Goal: Task Accomplishment & Management: Manage account settings

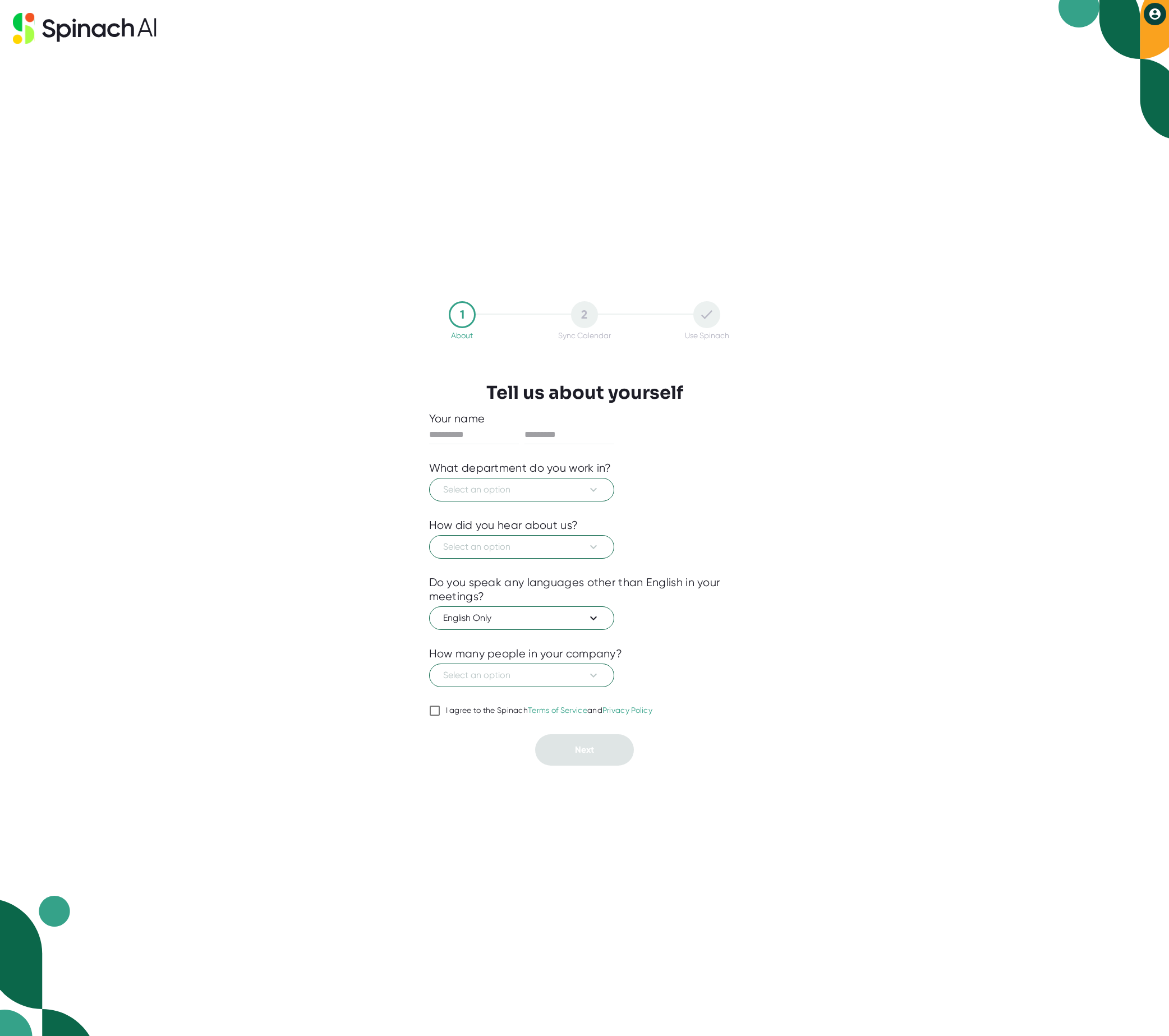
click at [705, 536] on div "Select an option" at bounding box center [585, 545] width 312 height 27
click at [491, 493] on span "Select an option" at bounding box center [521, 490] width 157 height 14
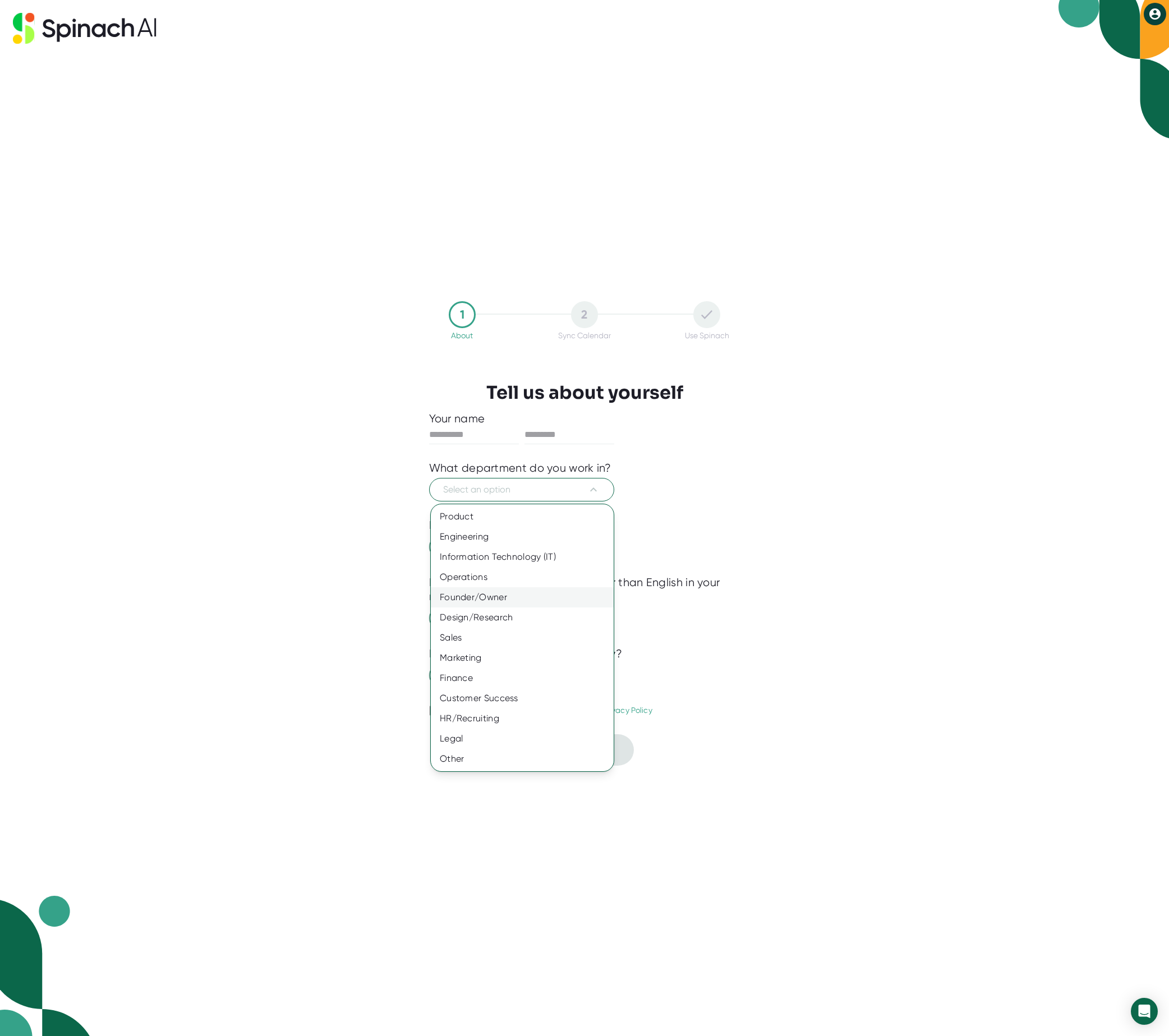
click at [528, 592] on div "Founder/Owner" at bounding box center [522, 598] width 183 height 20
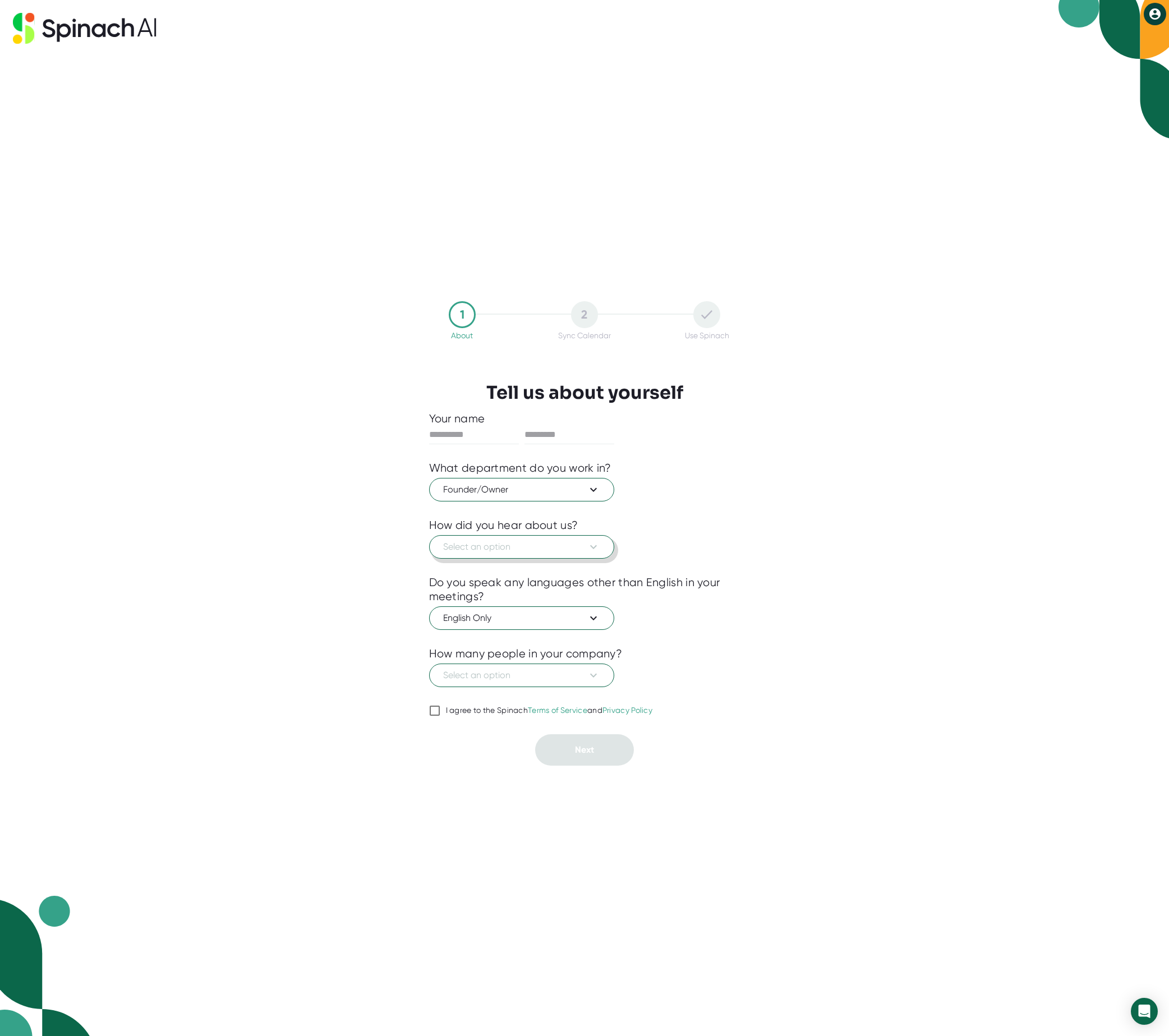
click at [534, 543] on span "Select an option" at bounding box center [521, 547] width 157 height 14
click at [537, 591] on div "Saw it on a meeting" at bounding box center [522, 594] width 183 height 20
click at [533, 608] on button "English Only" at bounding box center [522, 618] width 185 height 24
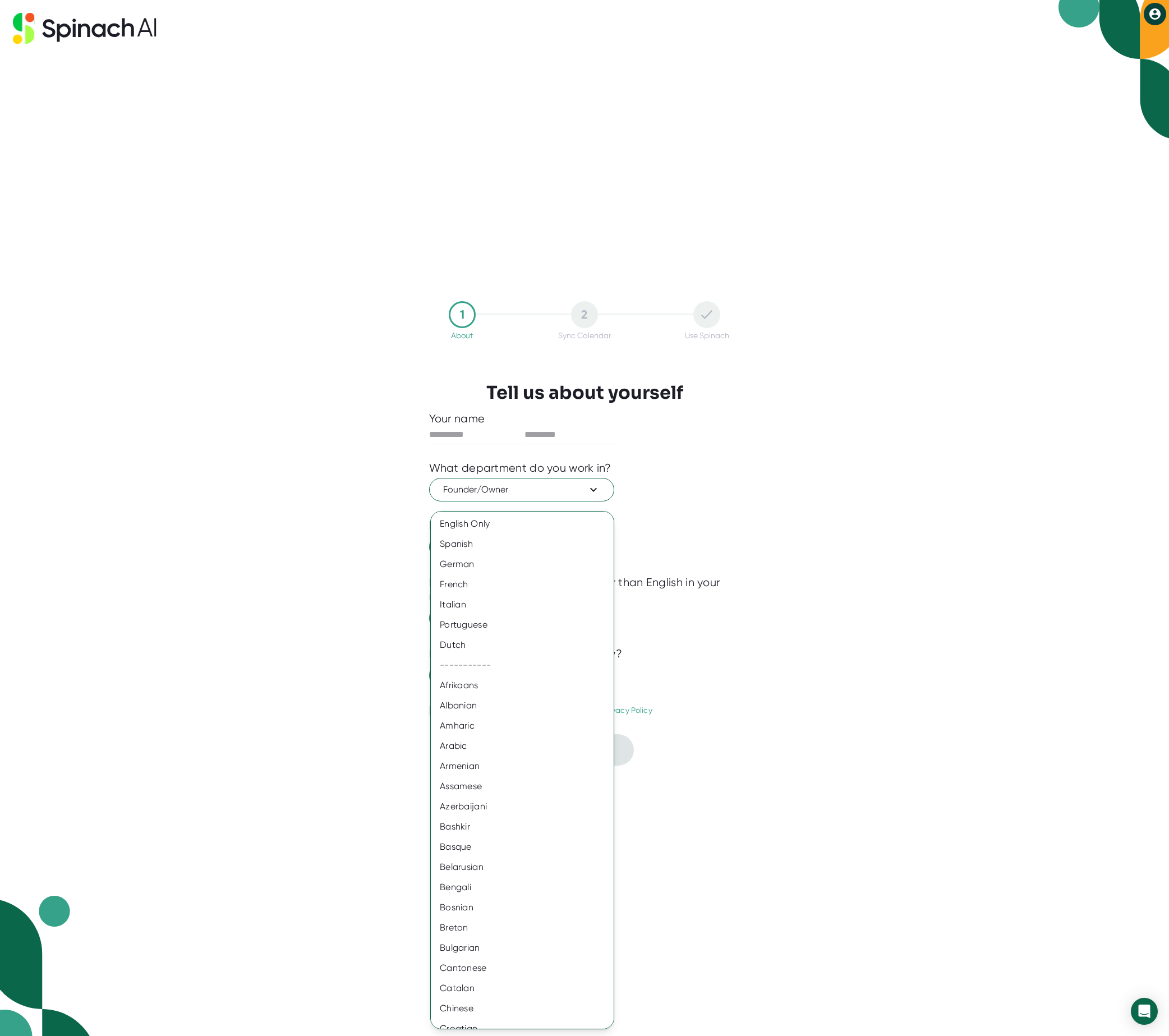
click at [714, 597] on div at bounding box center [584, 518] width 1169 height 1036
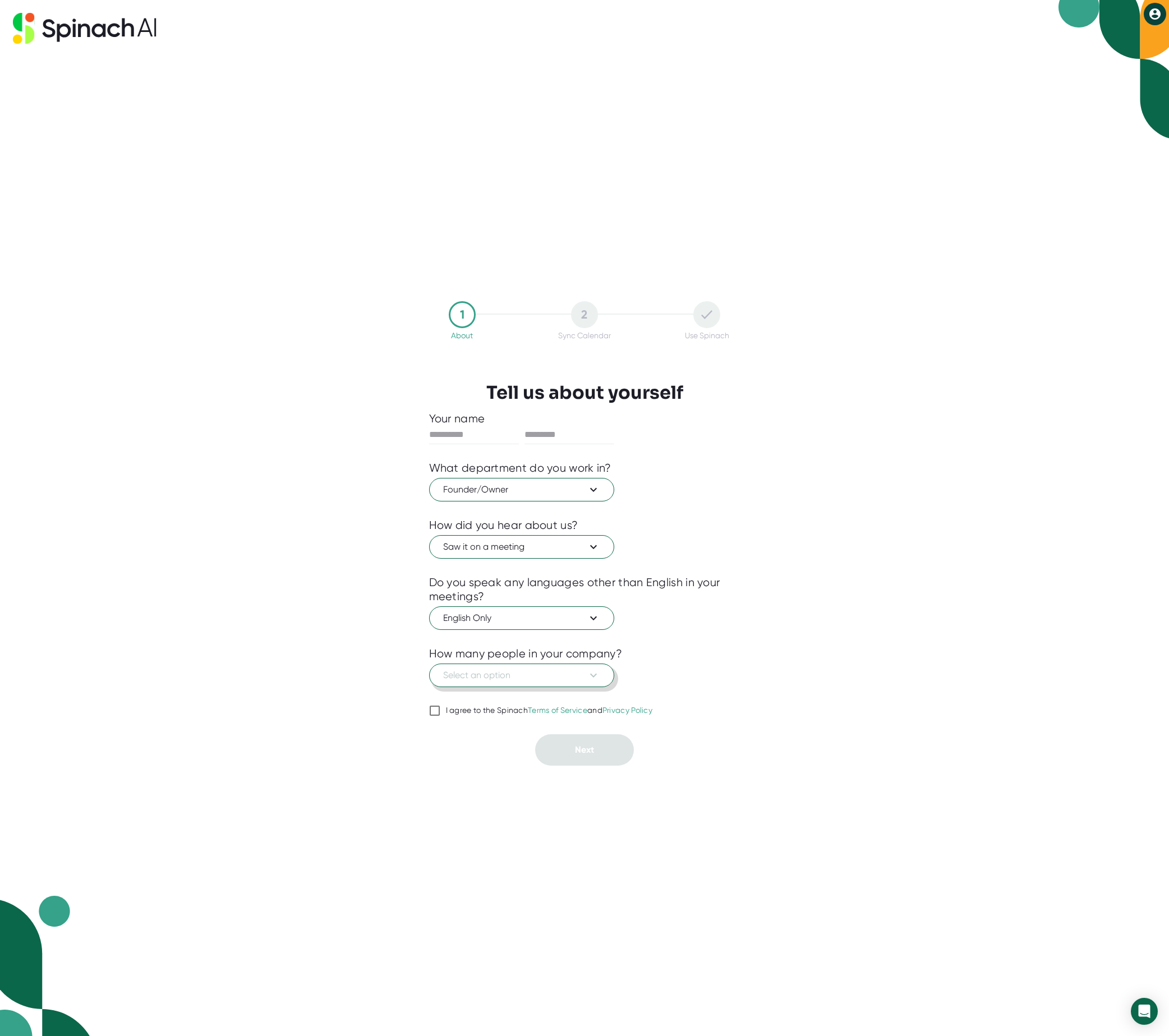
click at [571, 678] on span "Select an option" at bounding box center [521, 675] width 157 height 14
click at [532, 724] on div "11-50" at bounding box center [522, 722] width 183 height 20
click at [465, 718] on div at bounding box center [585, 726] width 312 height 17
click at [471, 714] on div "I agree to the Spinach Terms of Service and Privacy Policy" at bounding box center [549, 710] width 207 height 10
click at [440, 714] on input "I agree to the Spinach Terms of Service and Privacy Policy" at bounding box center [435, 711] width 11 height 14
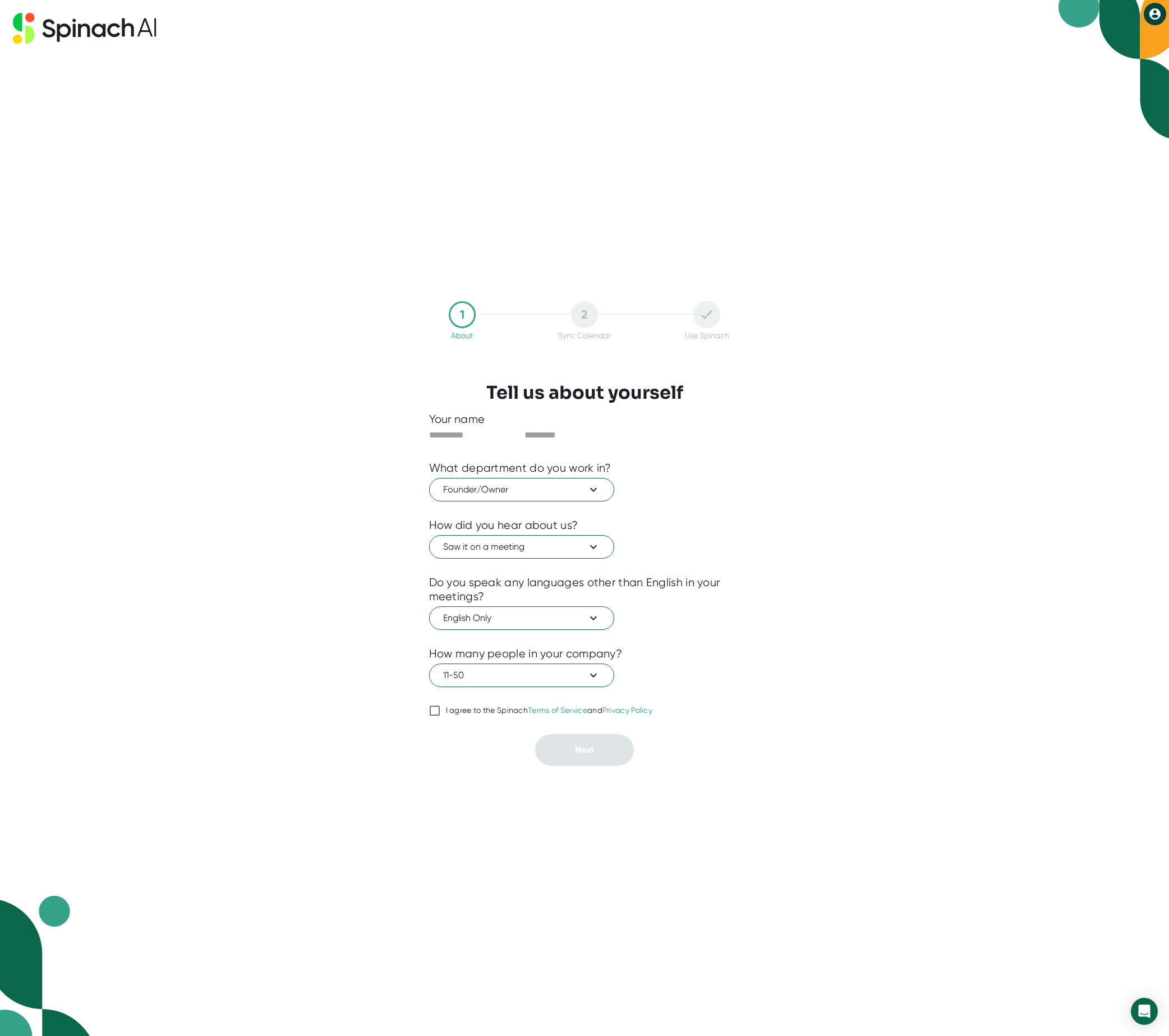
checkbox input "true"
click at [498, 439] on input "text" at bounding box center [474, 435] width 90 height 18
type input "****"
type input "**********"
click at [577, 759] on button "Next" at bounding box center [584, 750] width 99 height 31
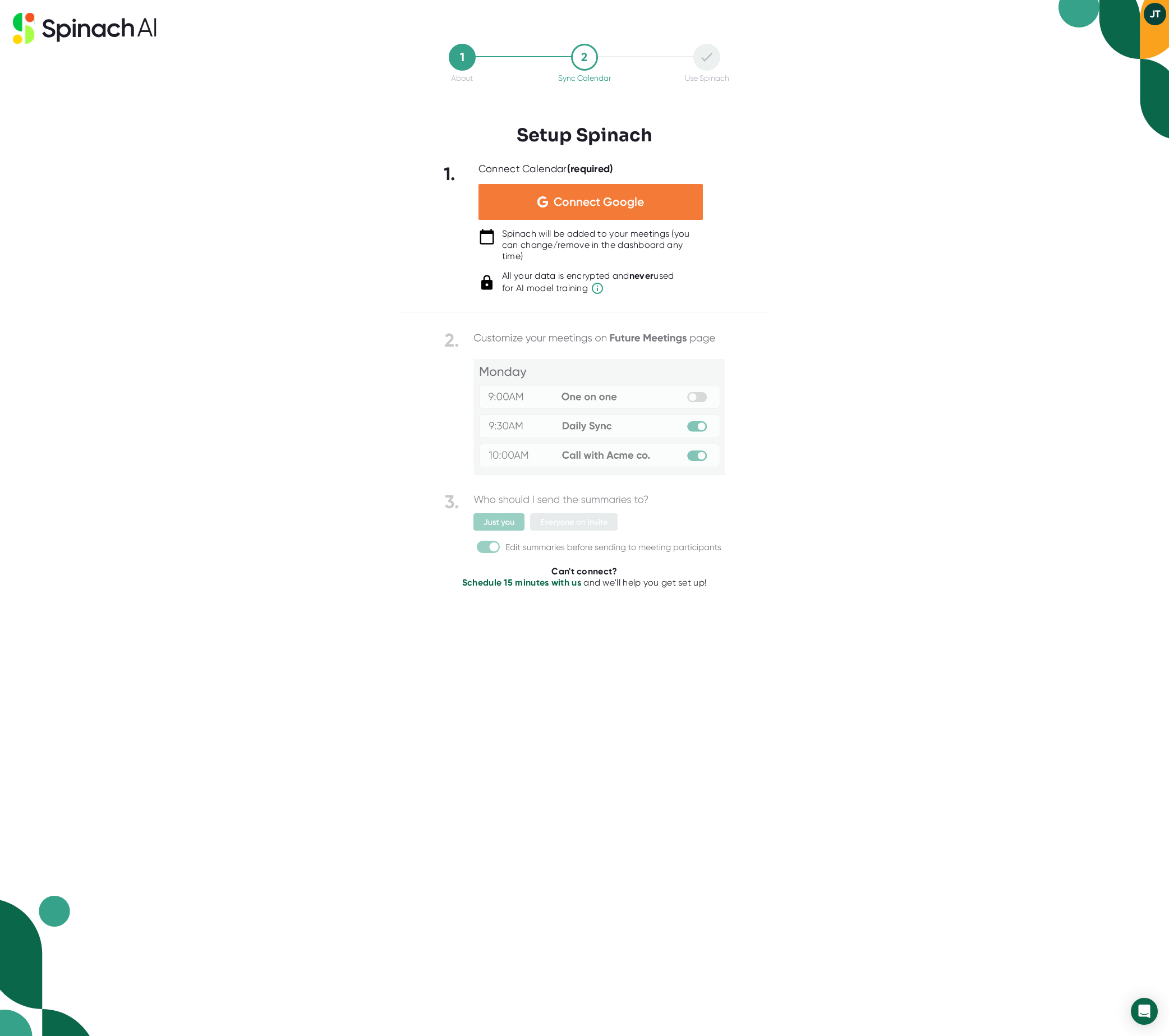
click at [642, 204] on span "Connect Google" at bounding box center [598, 202] width 90 height 11
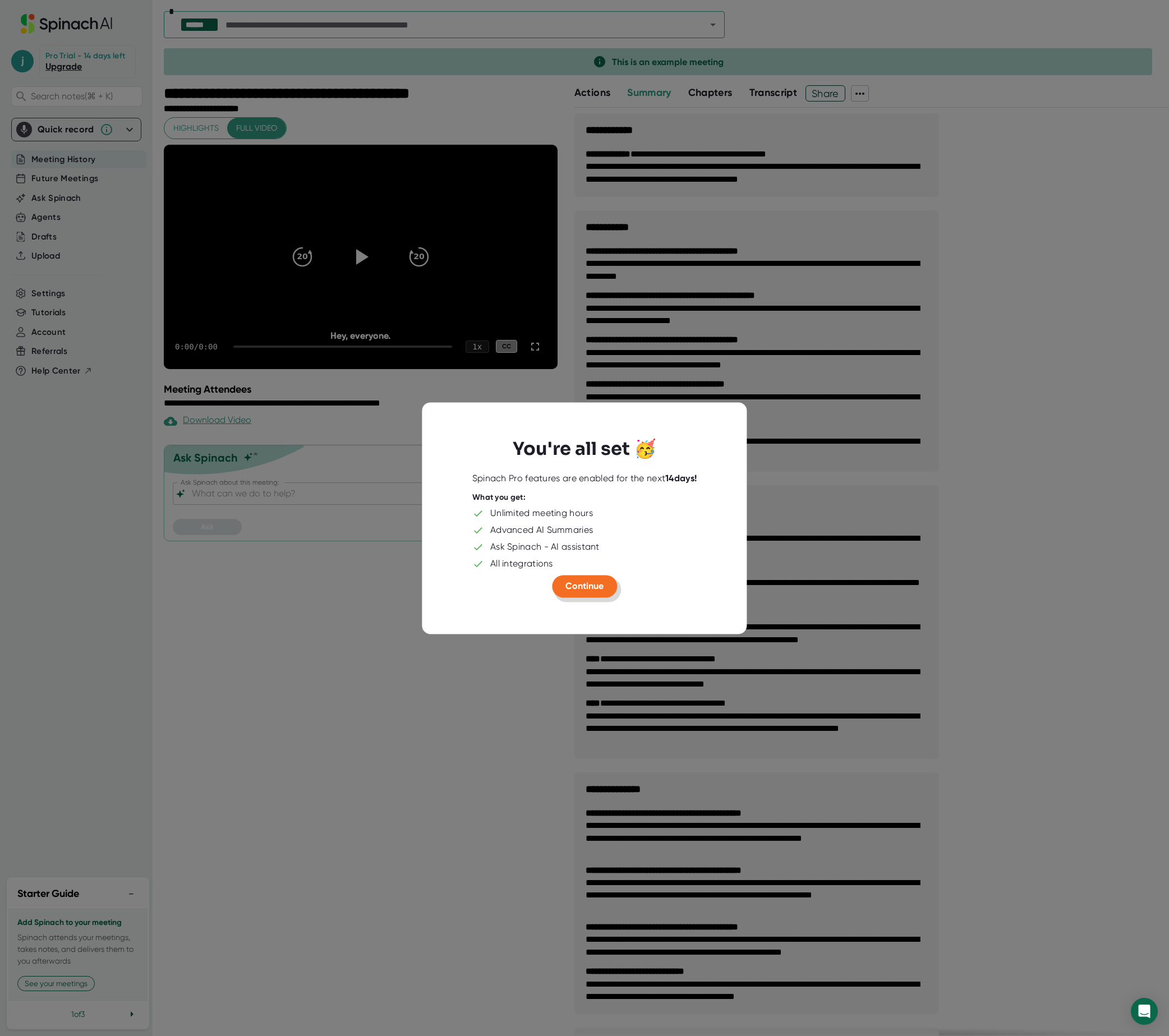
click at [594, 583] on span "Continue" at bounding box center [585, 586] width 38 height 11
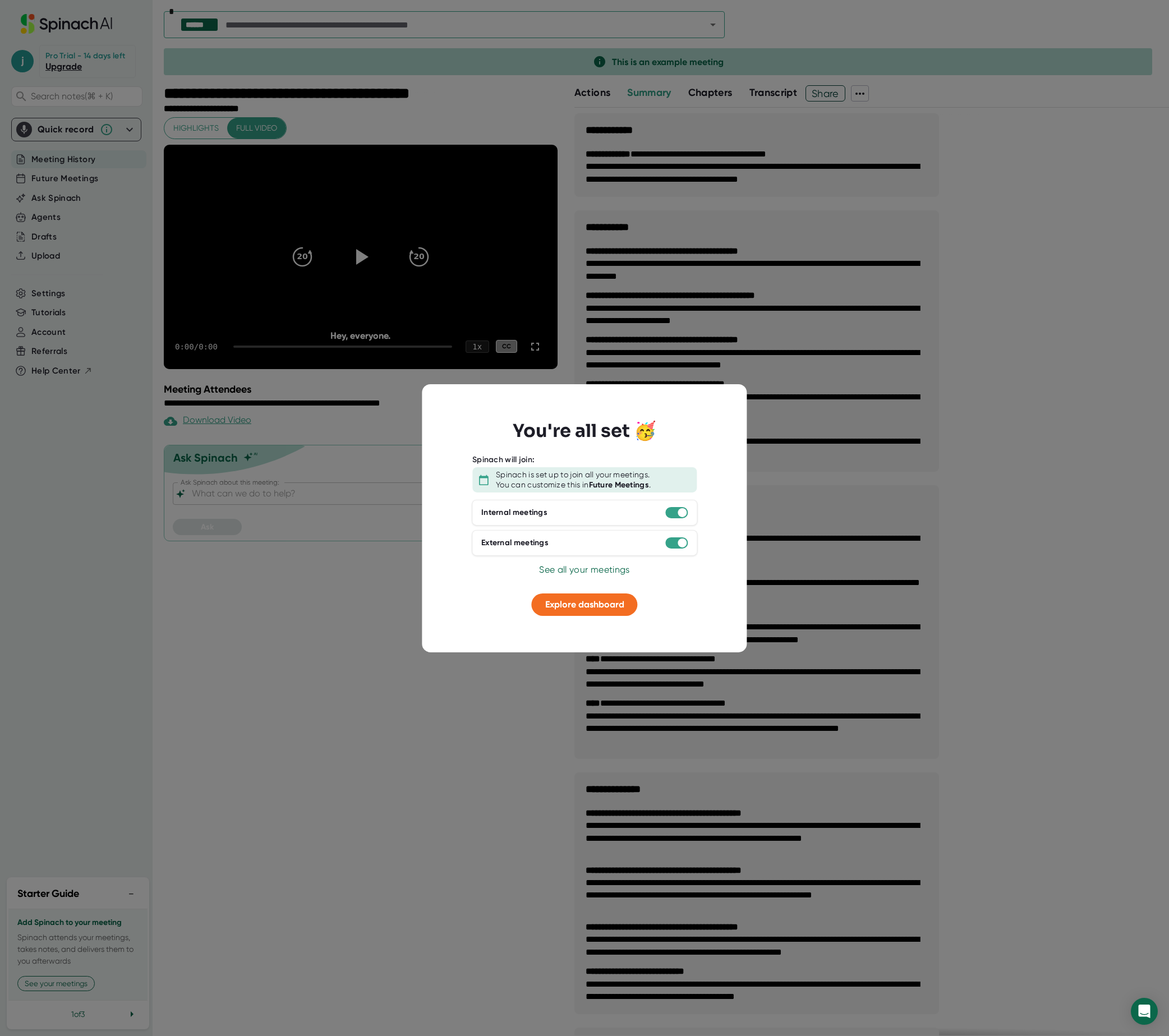
click at [569, 583] on div at bounding box center [584, 585] width 252 height 17
click at [599, 603] on span "Explore dashboard" at bounding box center [585, 605] width 79 height 11
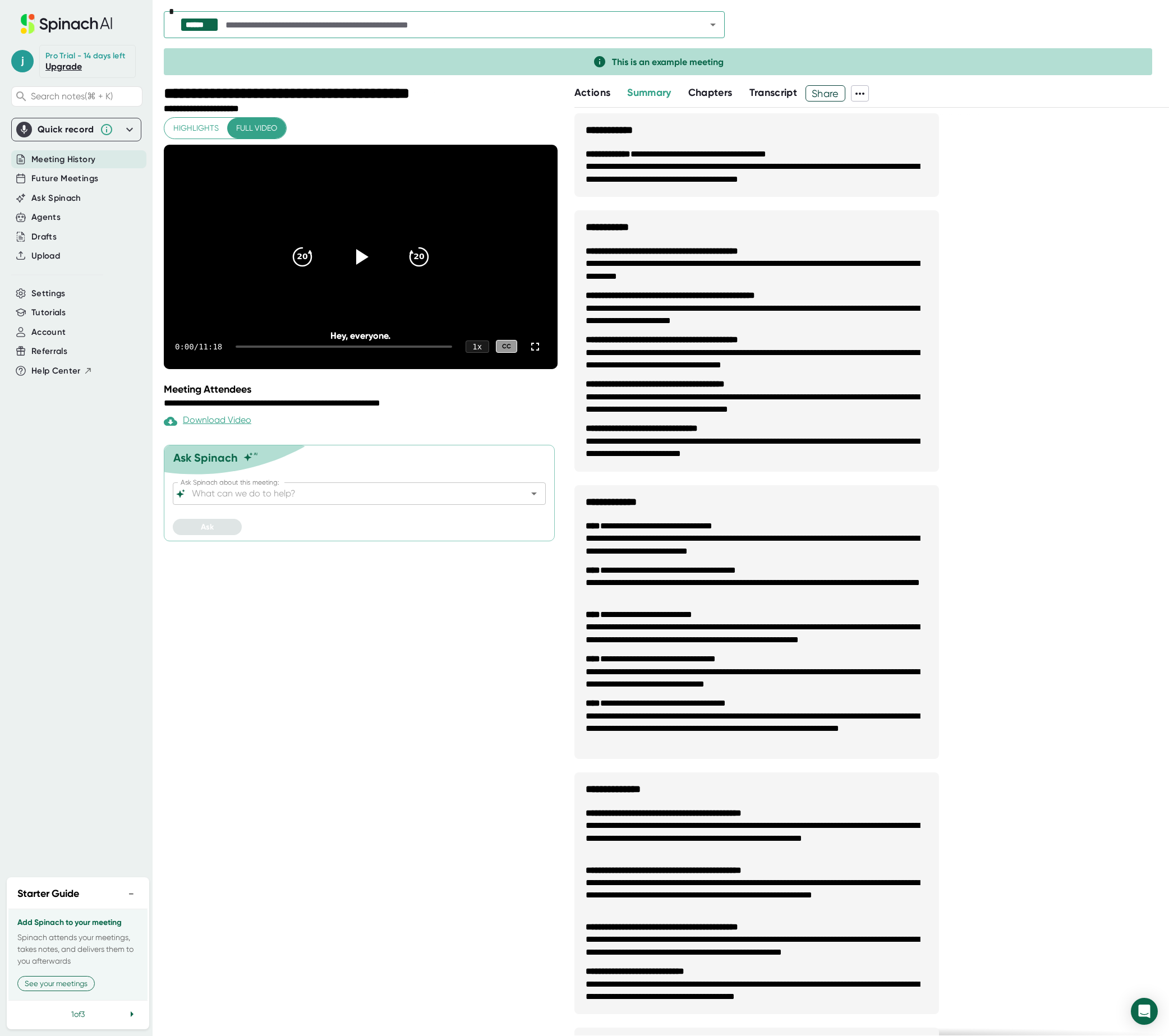
click at [1063, 258] on div "**********" at bounding box center [872, 611] width 594 height 997
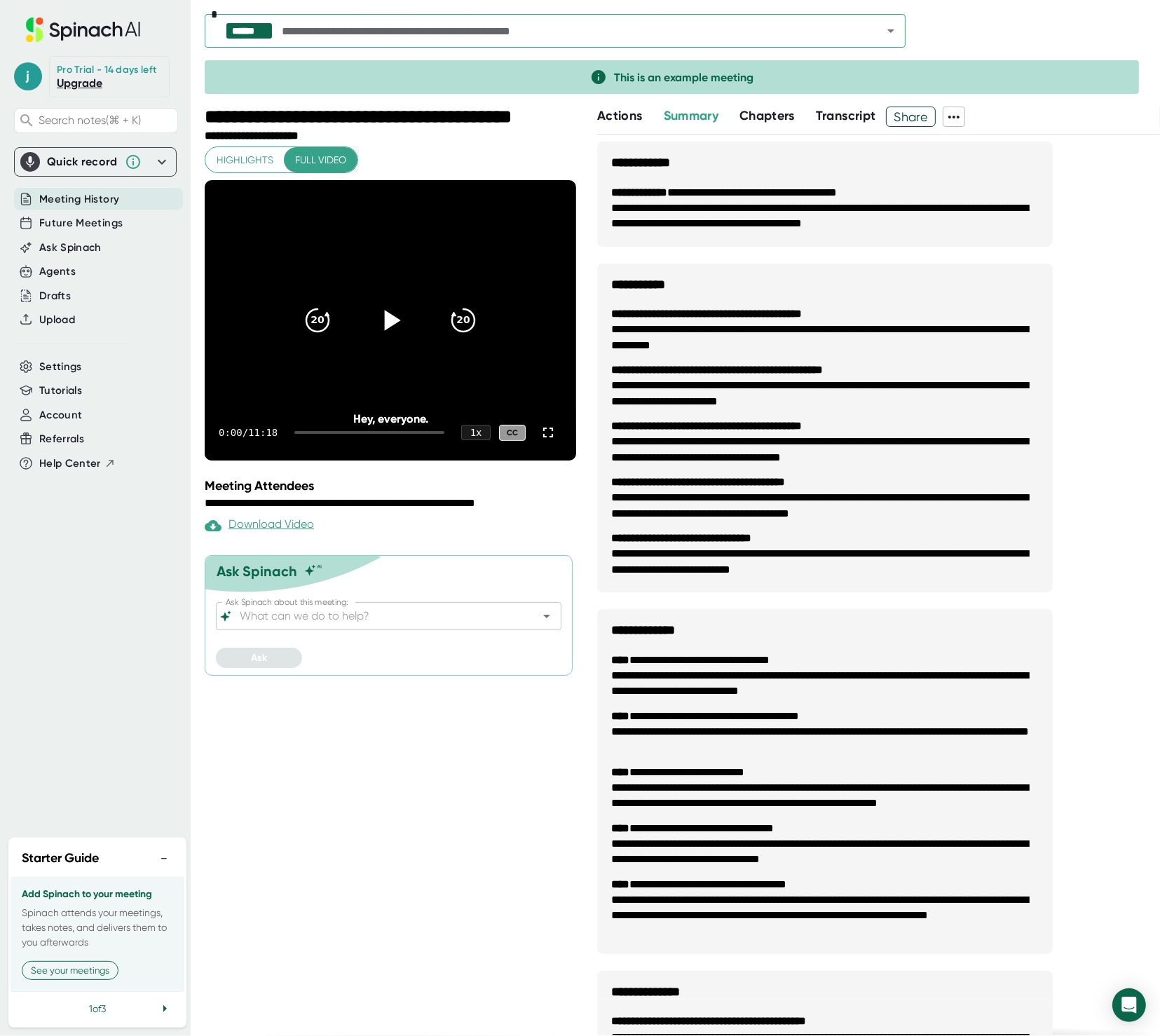
click at [394, 314] on icon at bounding box center [390, 320] width 35 height 35
click at [326, 433] on div at bounding box center [370, 432] width 150 height 3
click at [392, 326] on icon at bounding box center [390, 320] width 35 height 35
click at [81, 222] on span "Future Meetings" at bounding box center [81, 223] width 83 height 16
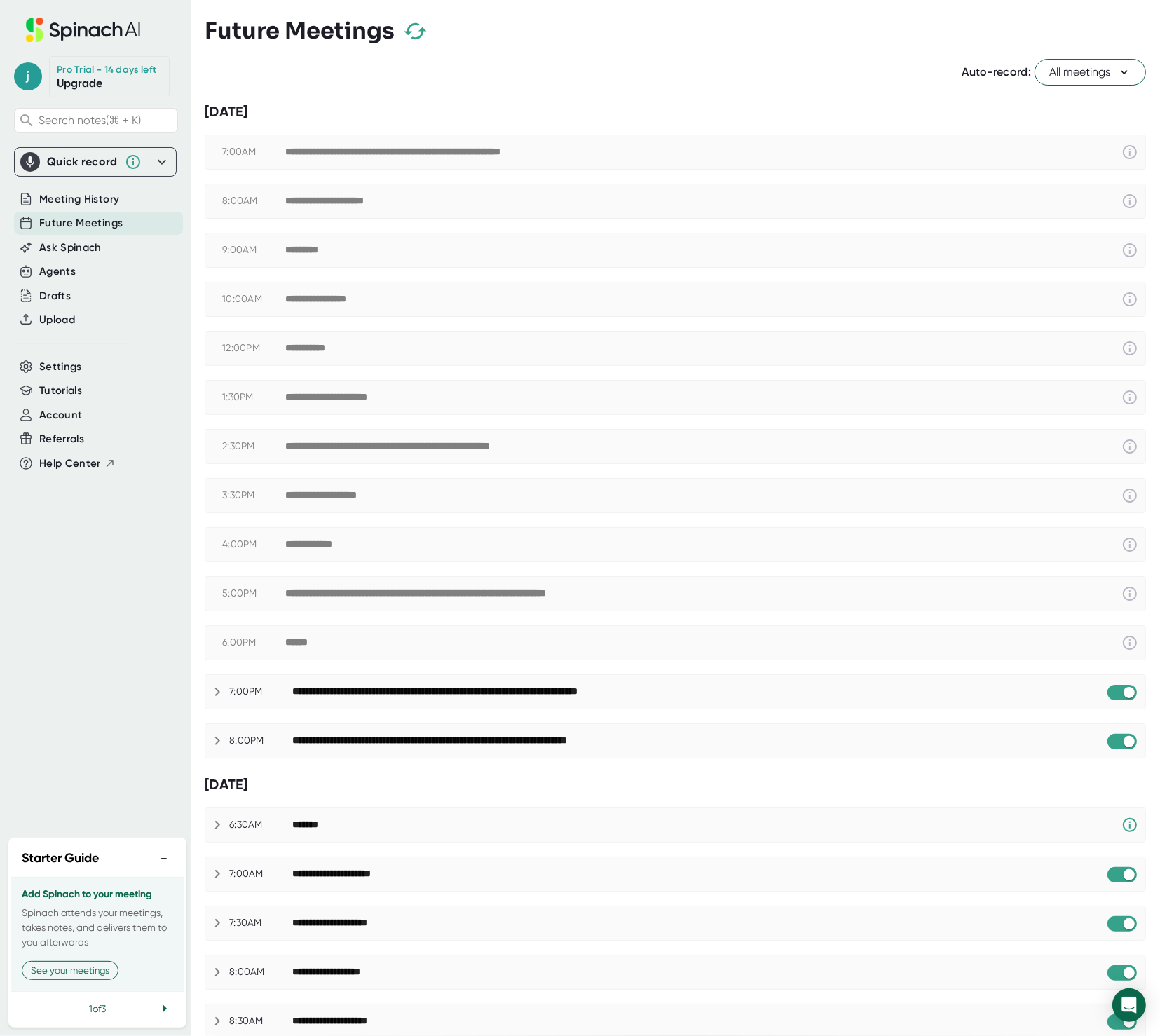
click at [222, 691] on icon at bounding box center [217, 692] width 17 height 17
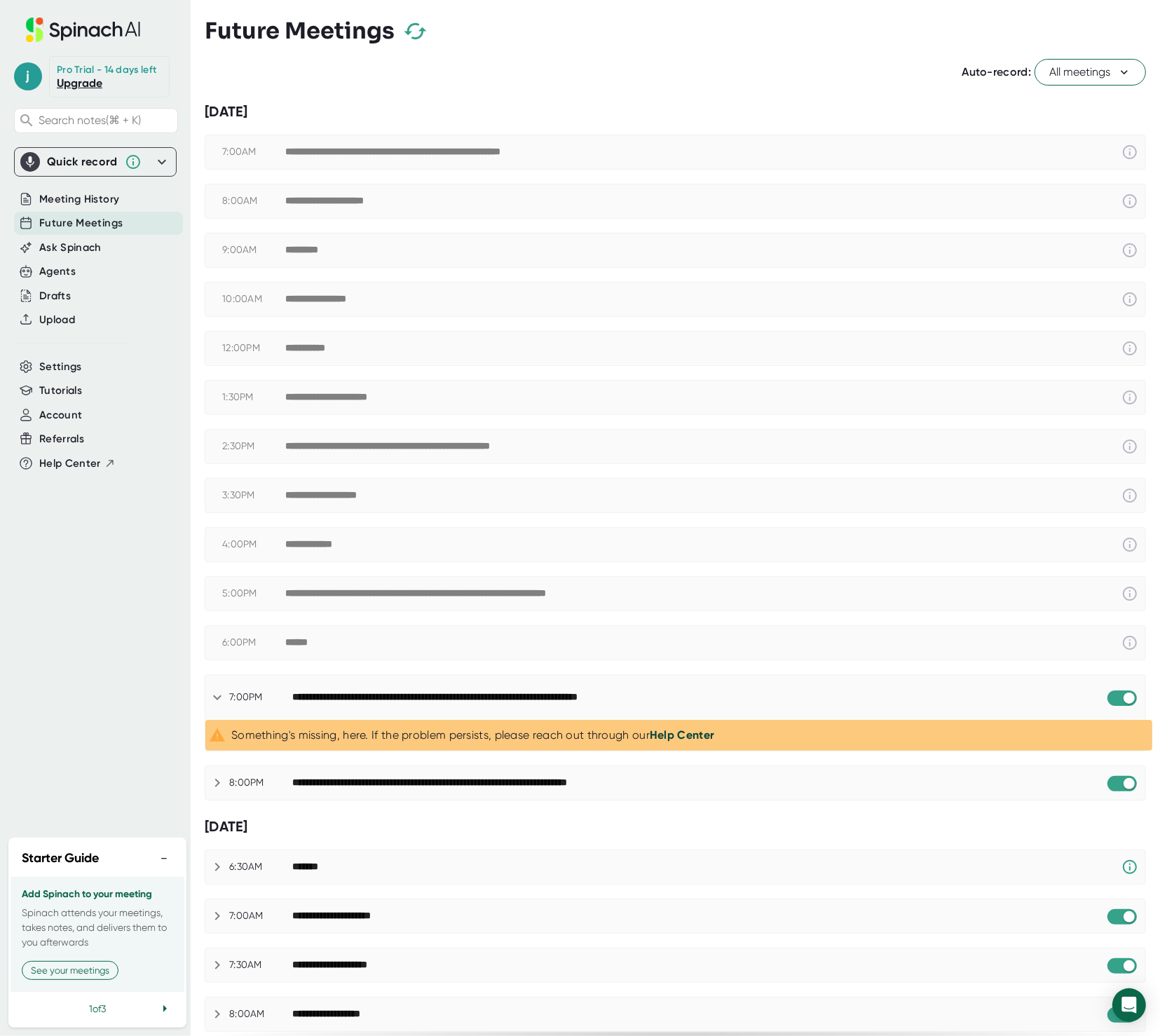
click at [222, 691] on icon at bounding box center [217, 698] width 17 height 17
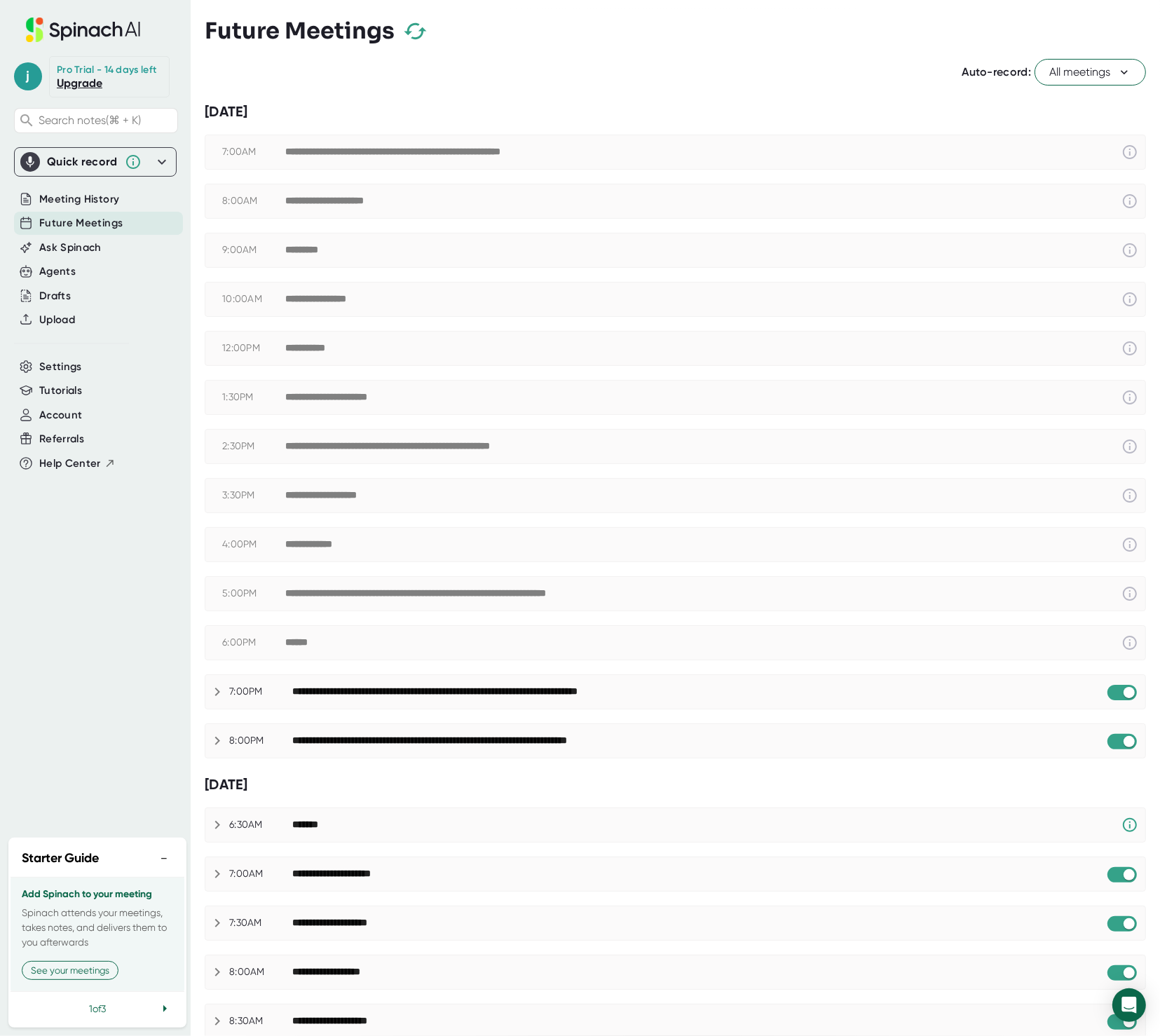
click at [89, 253] on span "Ask Spinach" at bounding box center [70, 247] width 62 height 16
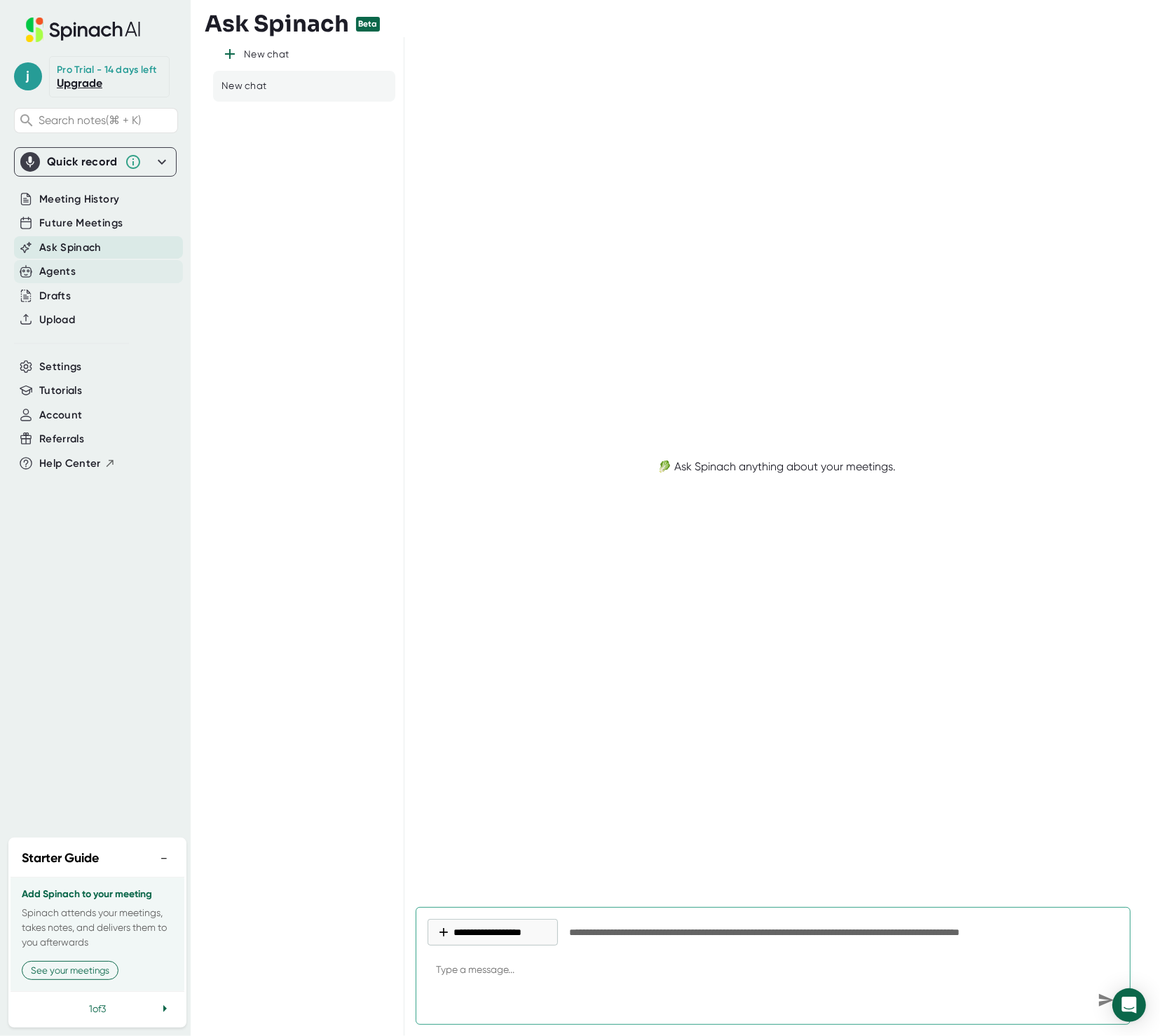
type textarea "x"
click at [89, 275] on div "Agents" at bounding box center [98, 271] width 169 height 23
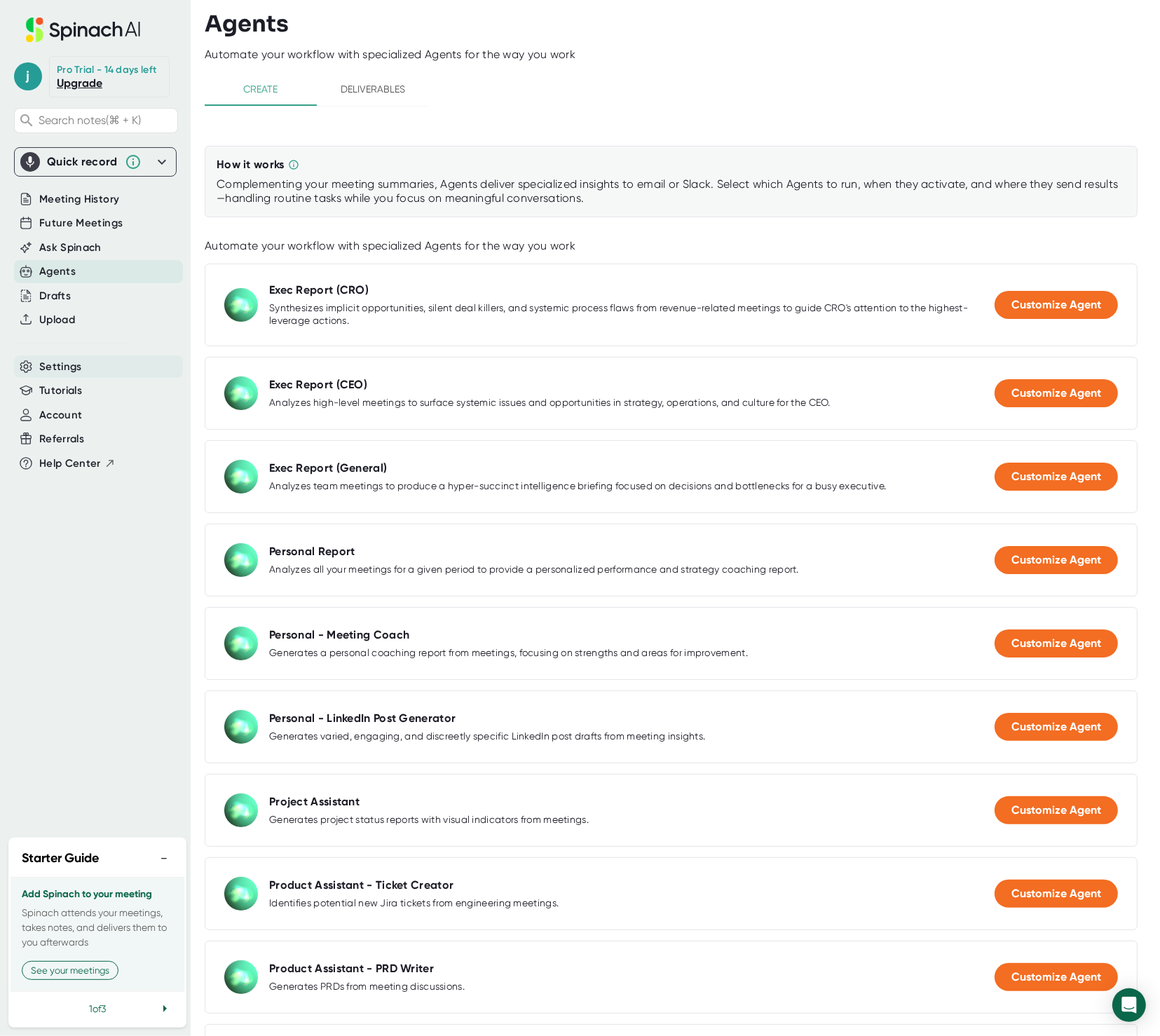
click at [100, 366] on div "Settings" at bounding box center [98, 366] width 169 height 23
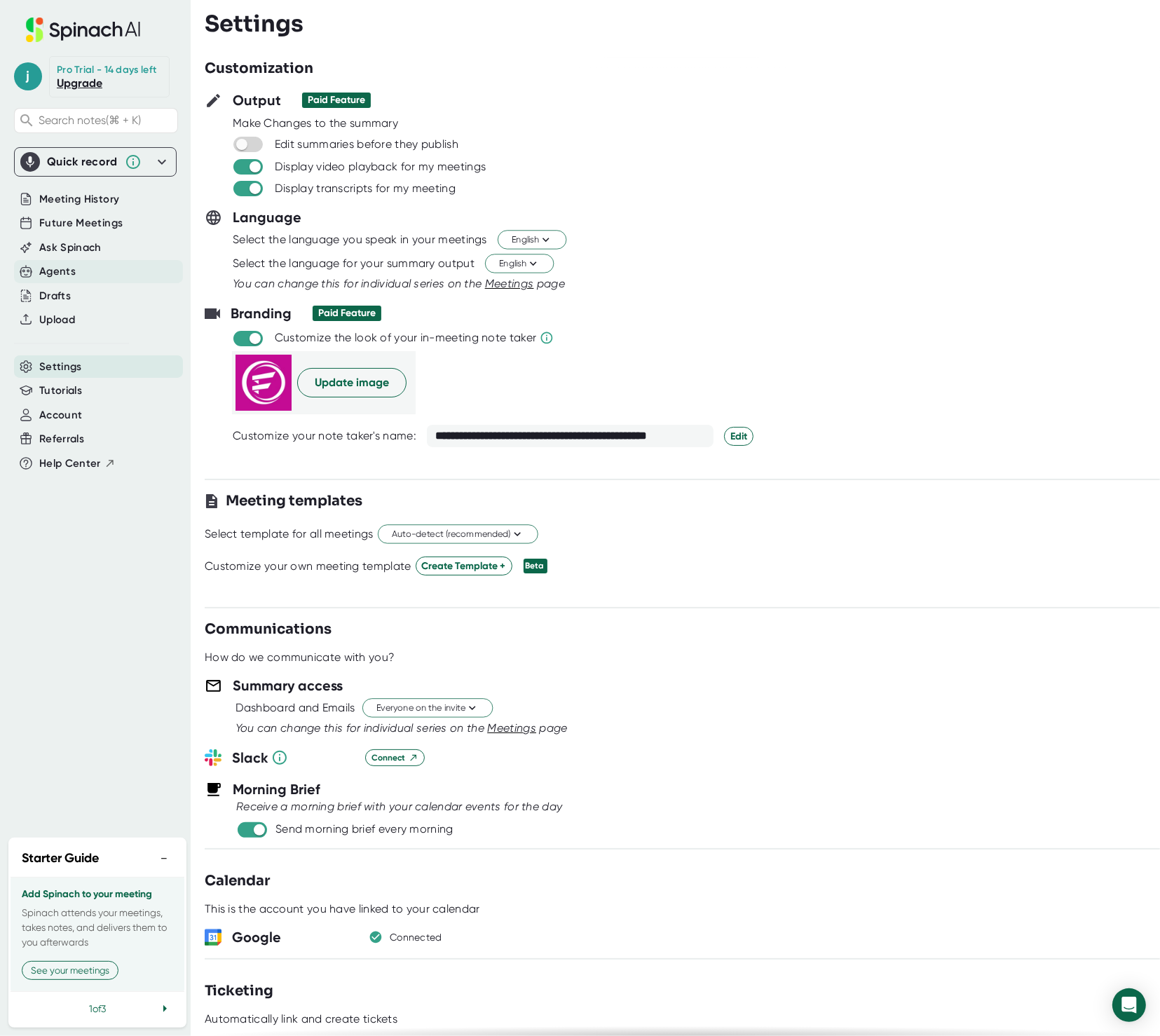
click at [112, 262] on div "Agents" at bounding box center [98, 271] width 169 height 23
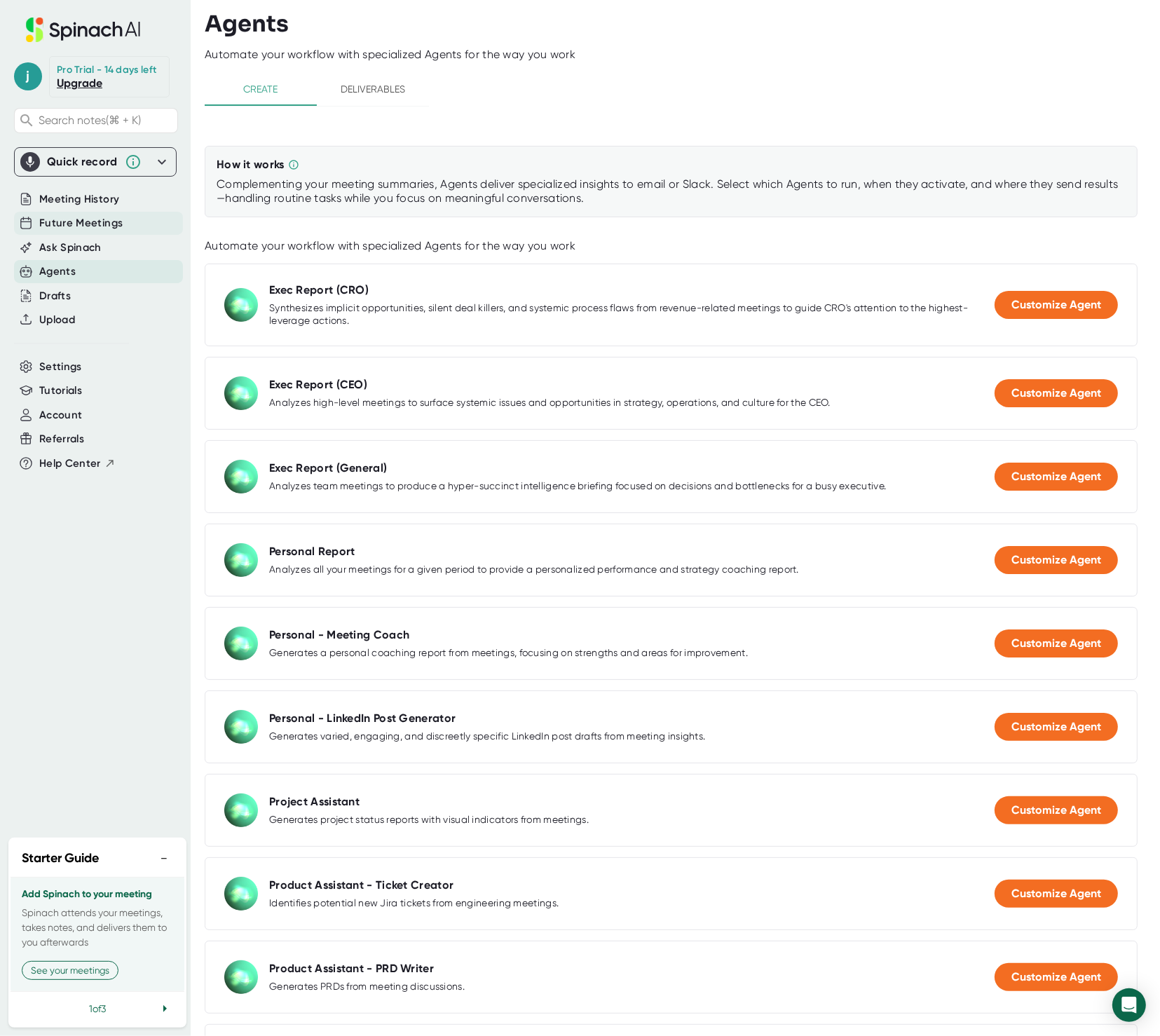
click at [75, 217] on span "Future Meetings" at bounding box center [81, 223] width 83 height 16
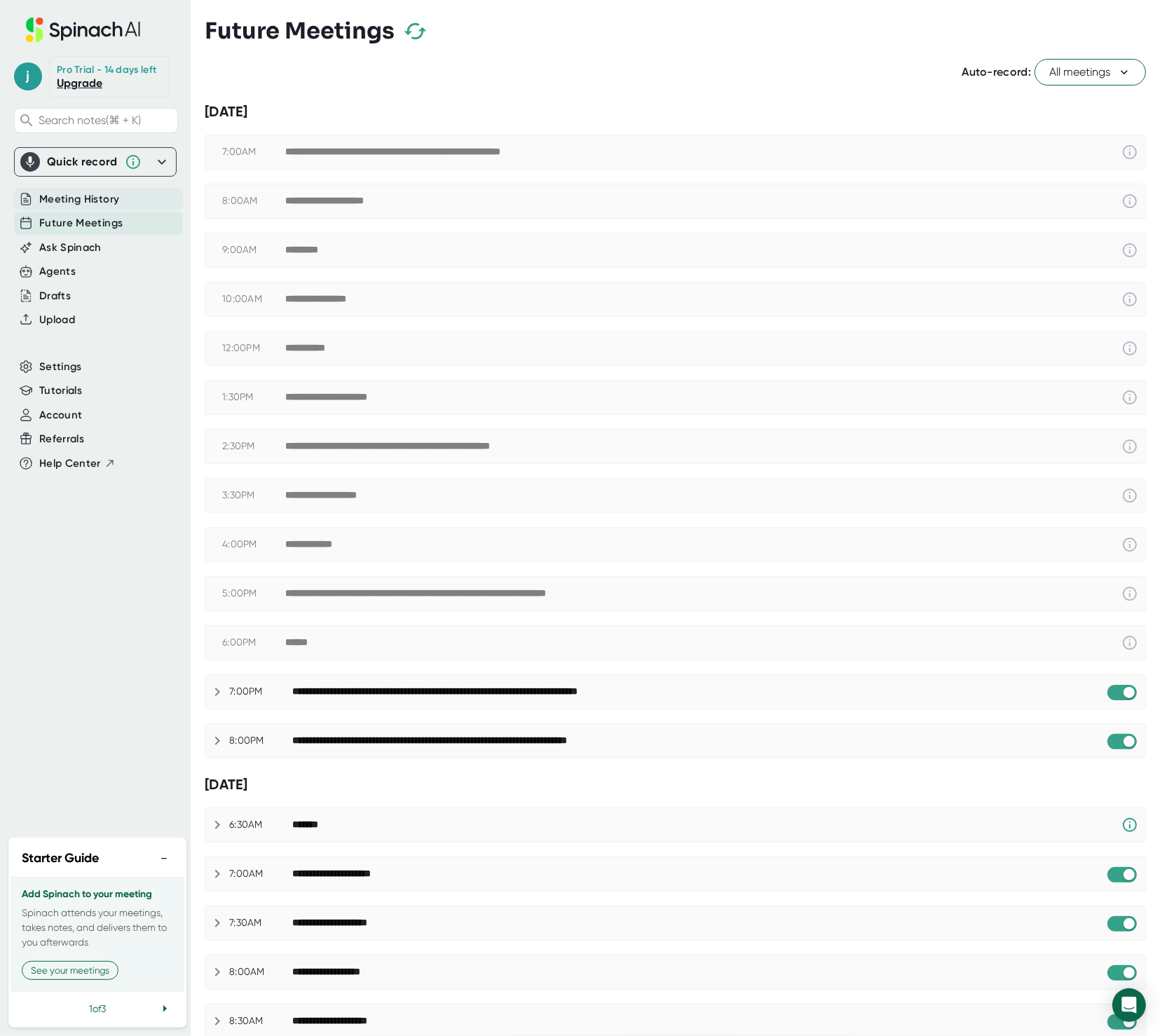
click at [112, 195] on span "Meeting History" at bounding box center [79, 199] width 80 height 16
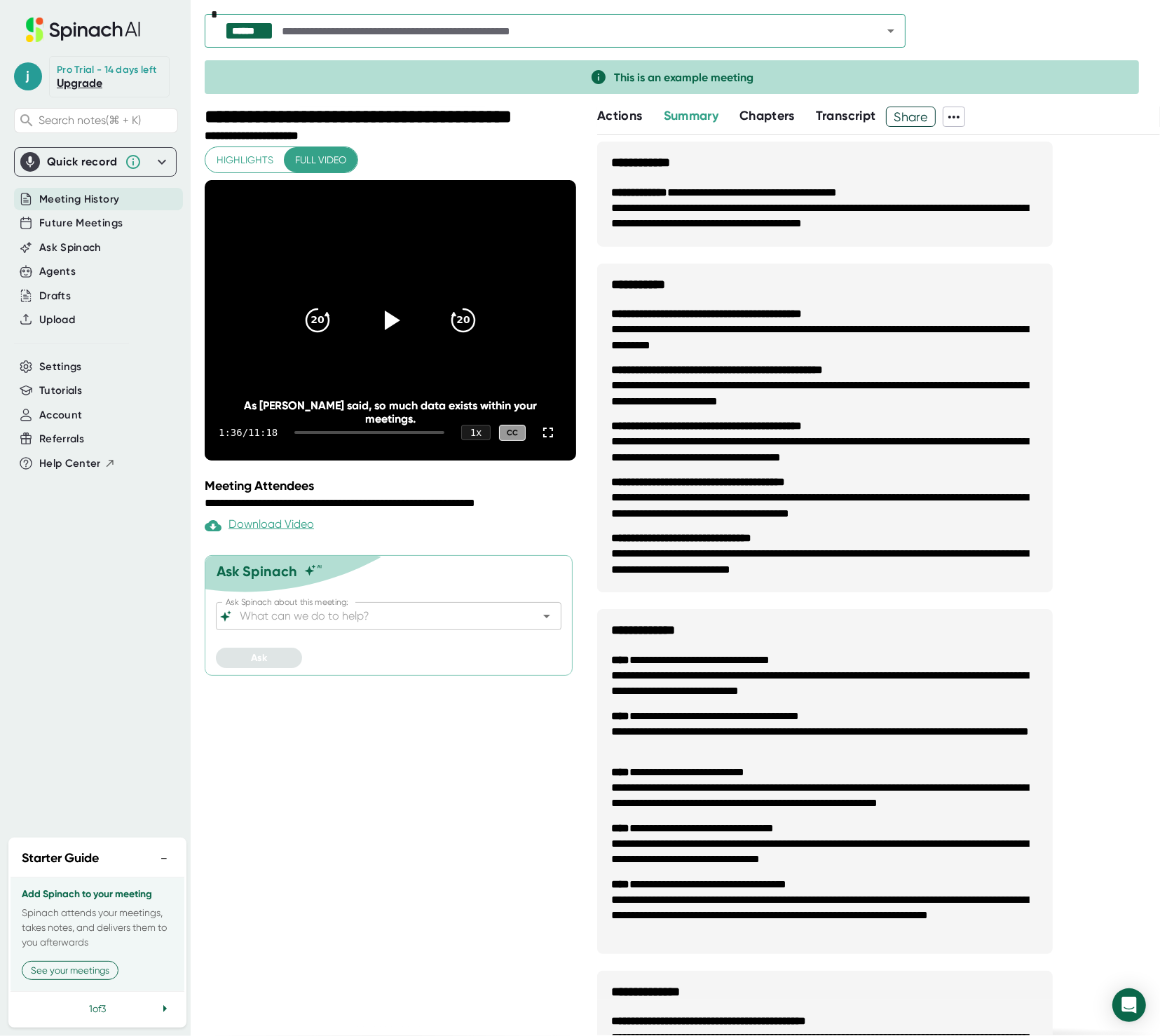
click at [764, 115] on span "Chapters" at bounding box center [767, 116] width 55 height 15
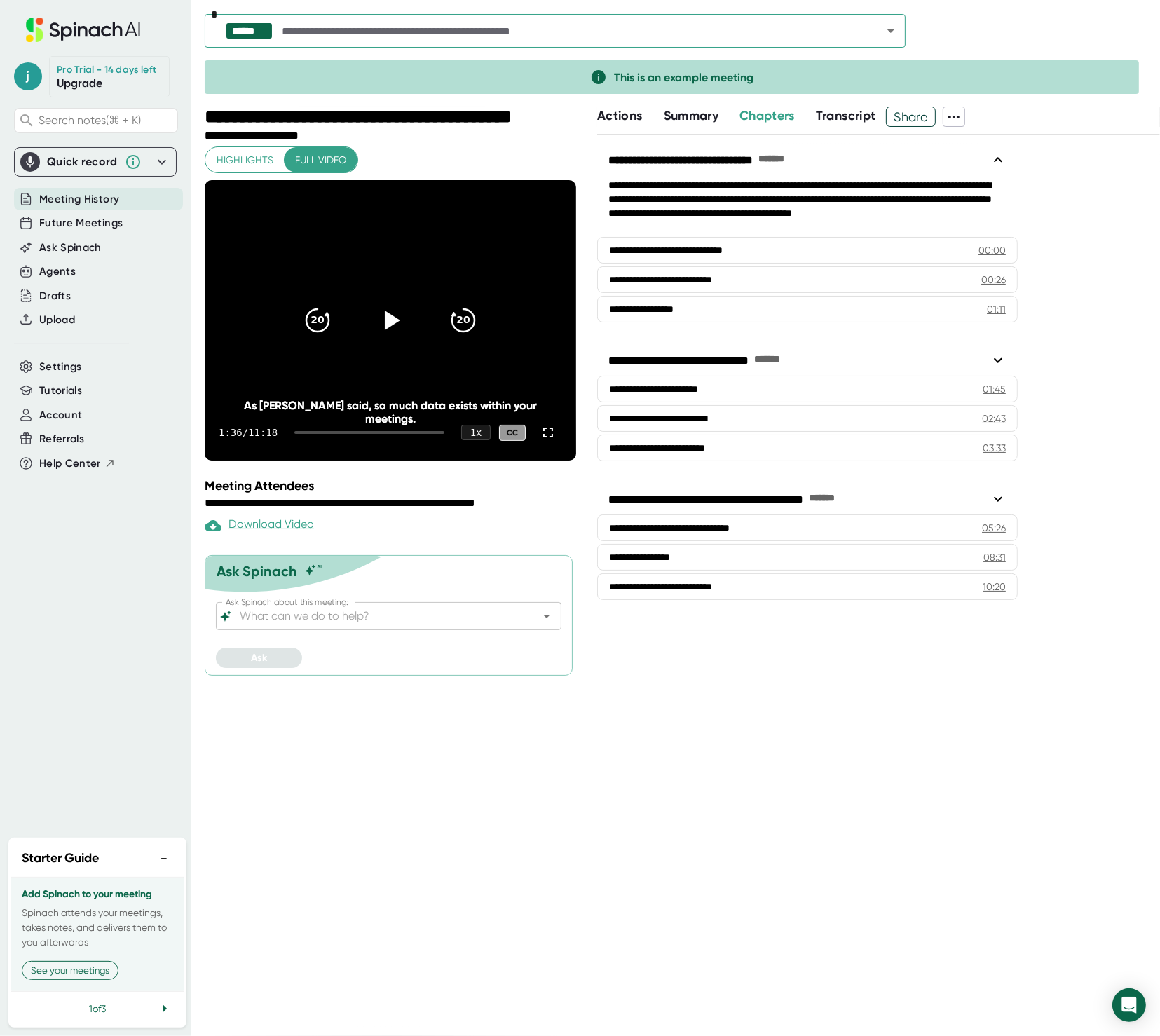
click at [831, 120] on span "Transcript" at bounding box center [846, 116] width 60 height 15
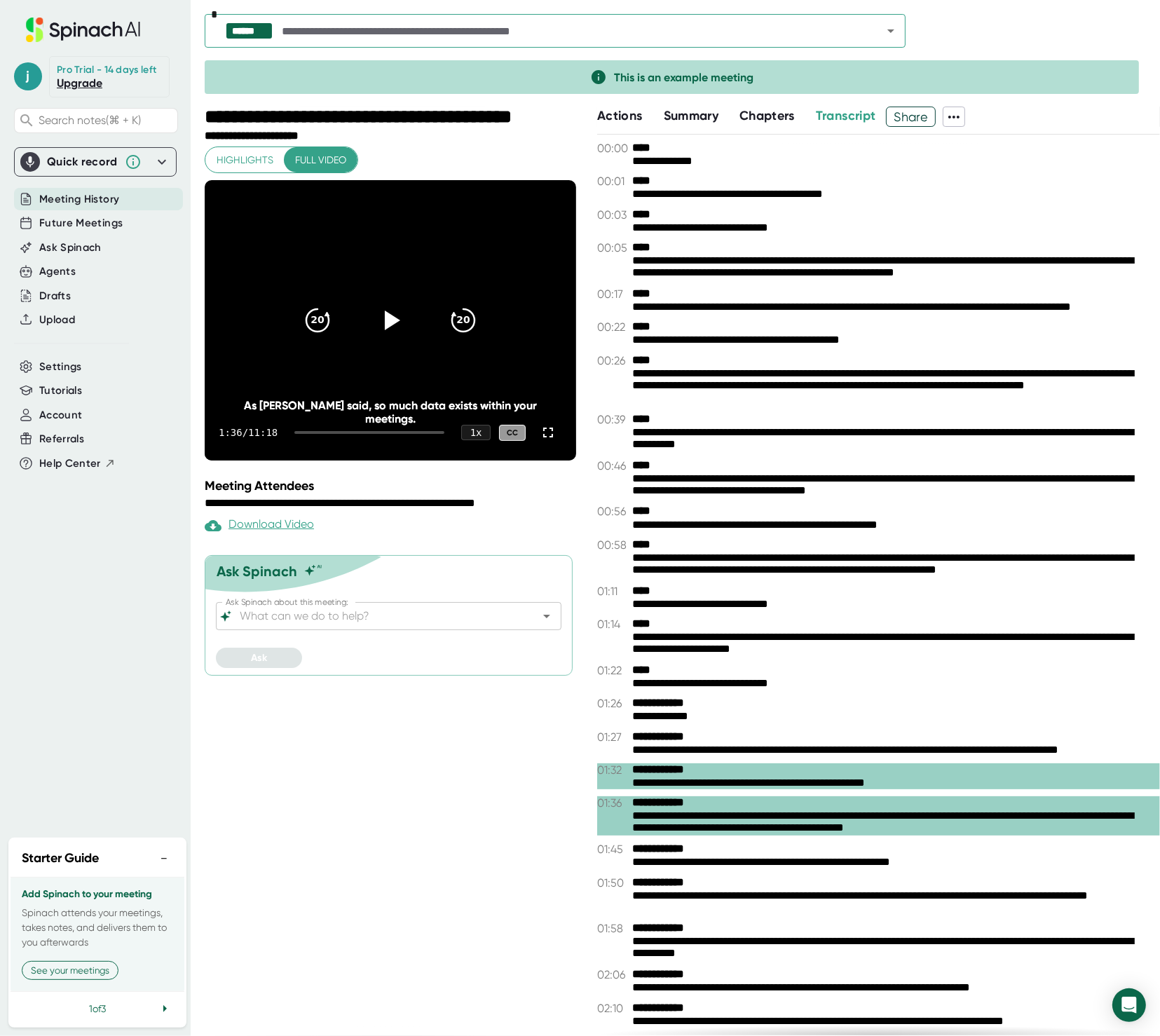
drag, startPoint x: 616, startPoint y: 122, endPoint x: 609, endPoint y: 139, distance: 18.4
click at [616, 122] on span "Actions" at bounding box center [619, 116] width 45 height 15
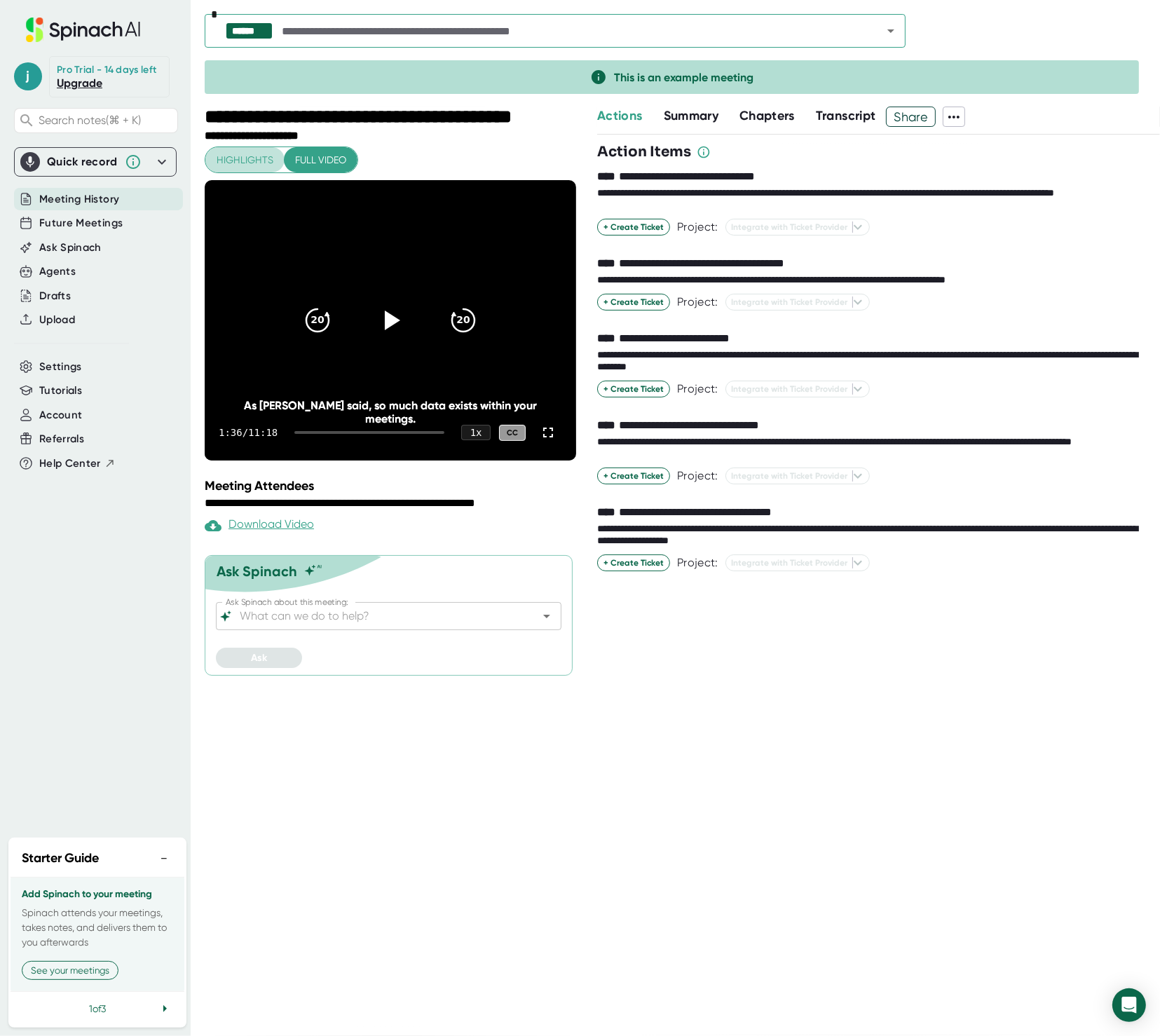
click at [246, 166] on span "Highlights" at bounding box center [244, 160] width 57 height 18
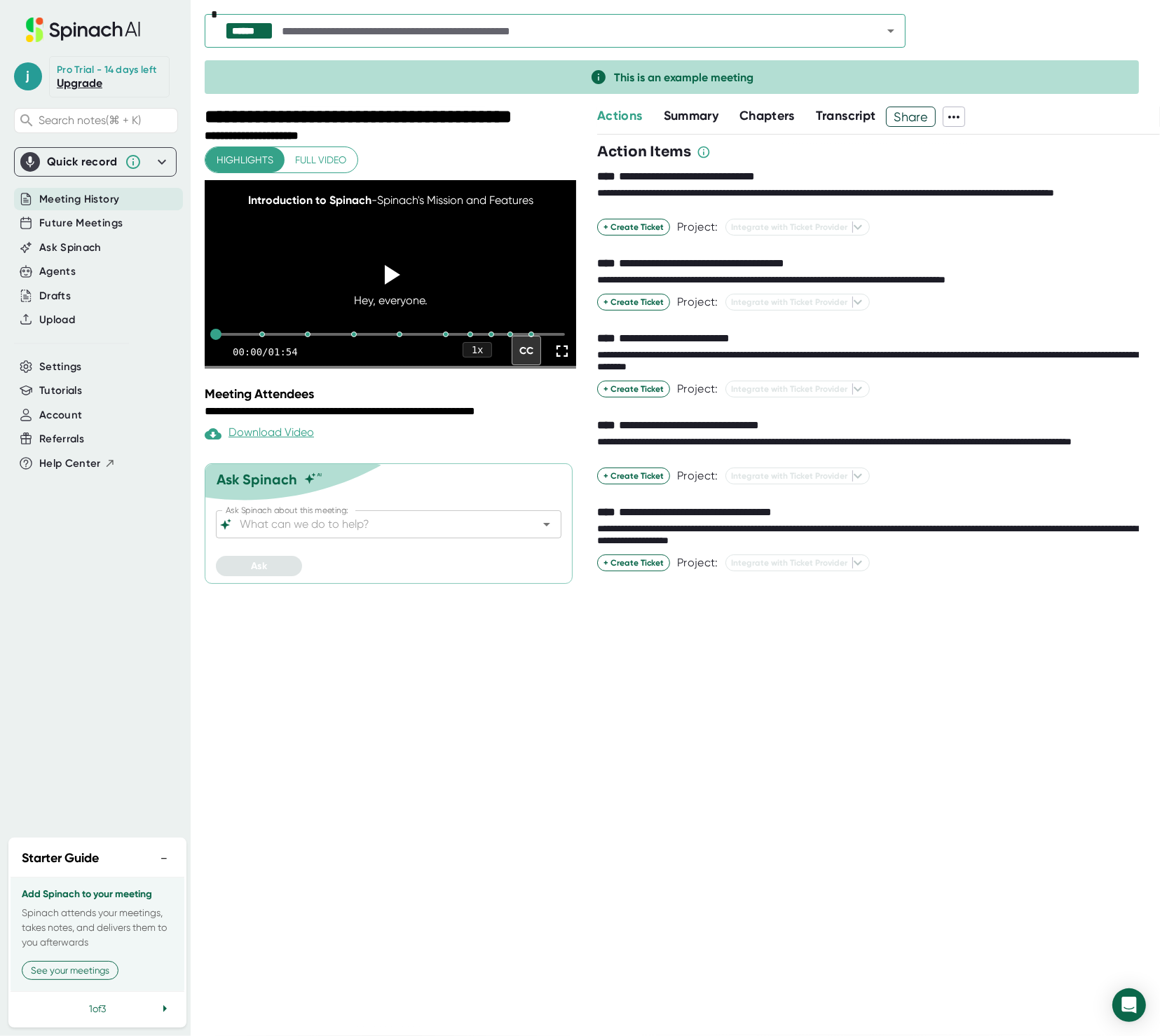
click at [154, 158] on icon at bounding box center [162, 162] width 17 height 17
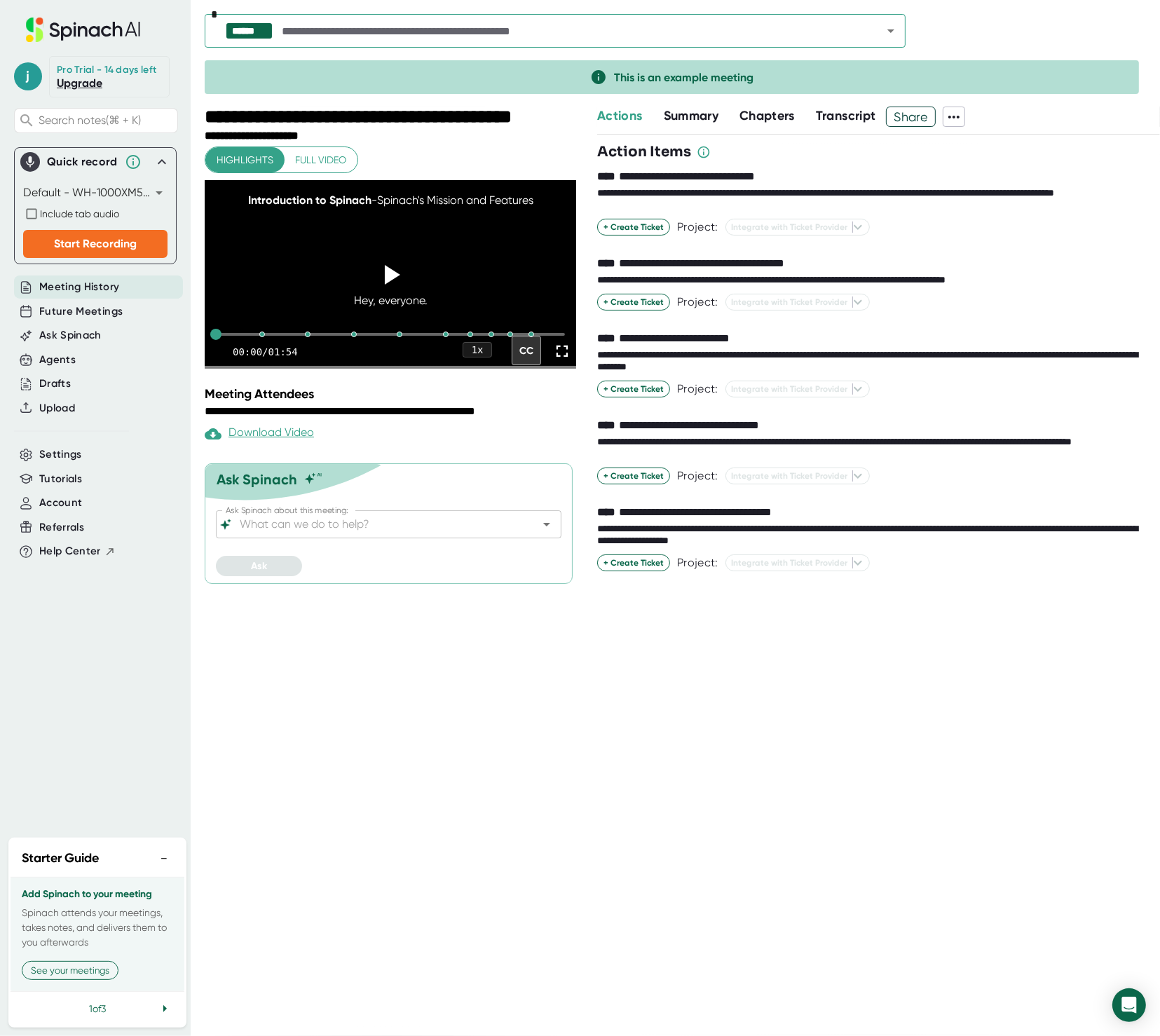
click at [159, 158] on icon at bounding box center [162, 162] width 17 height 17
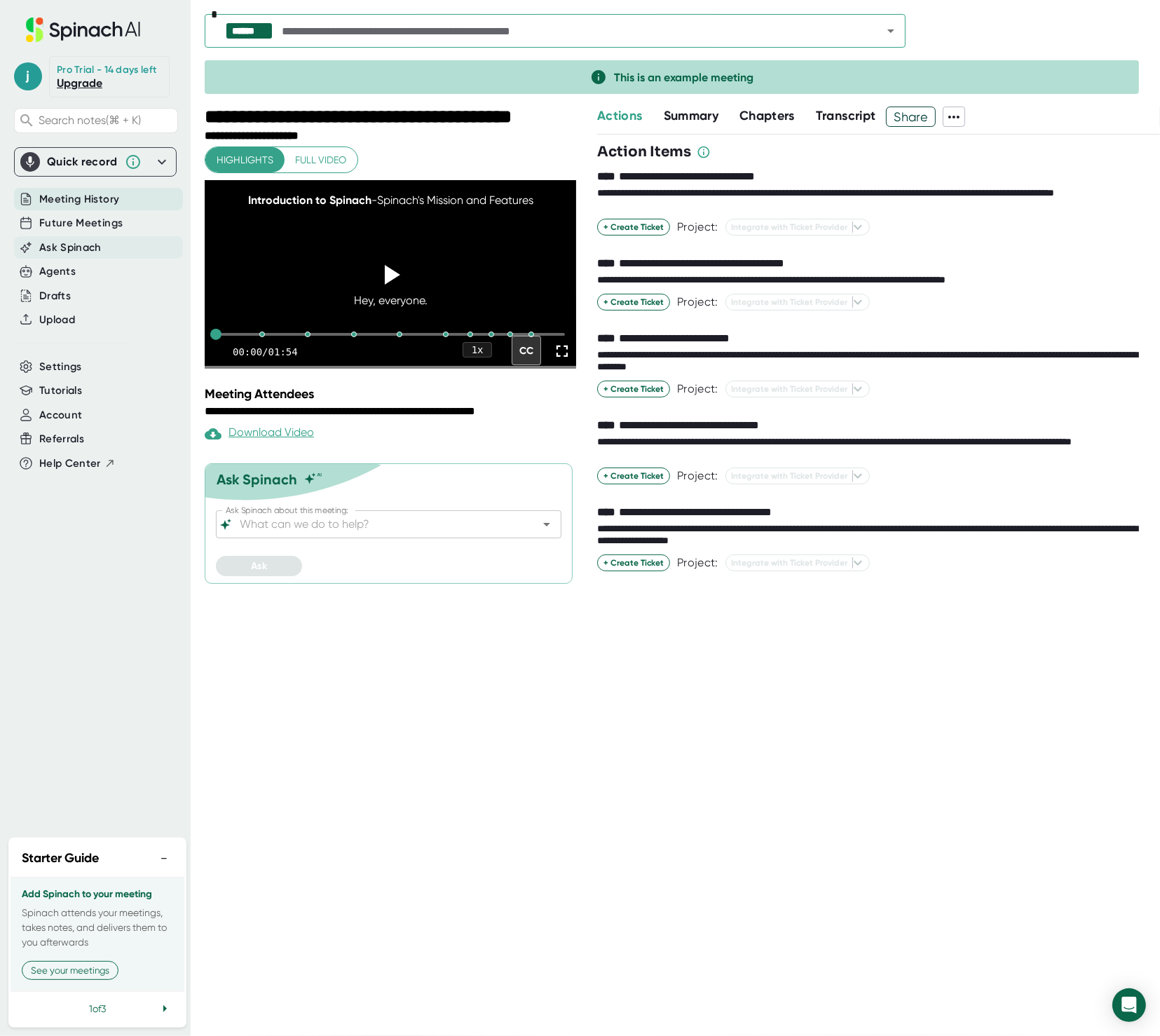
click at [113, 247] on div "Ask Spinach" at bounding box center [98, 247] width 169 height 23
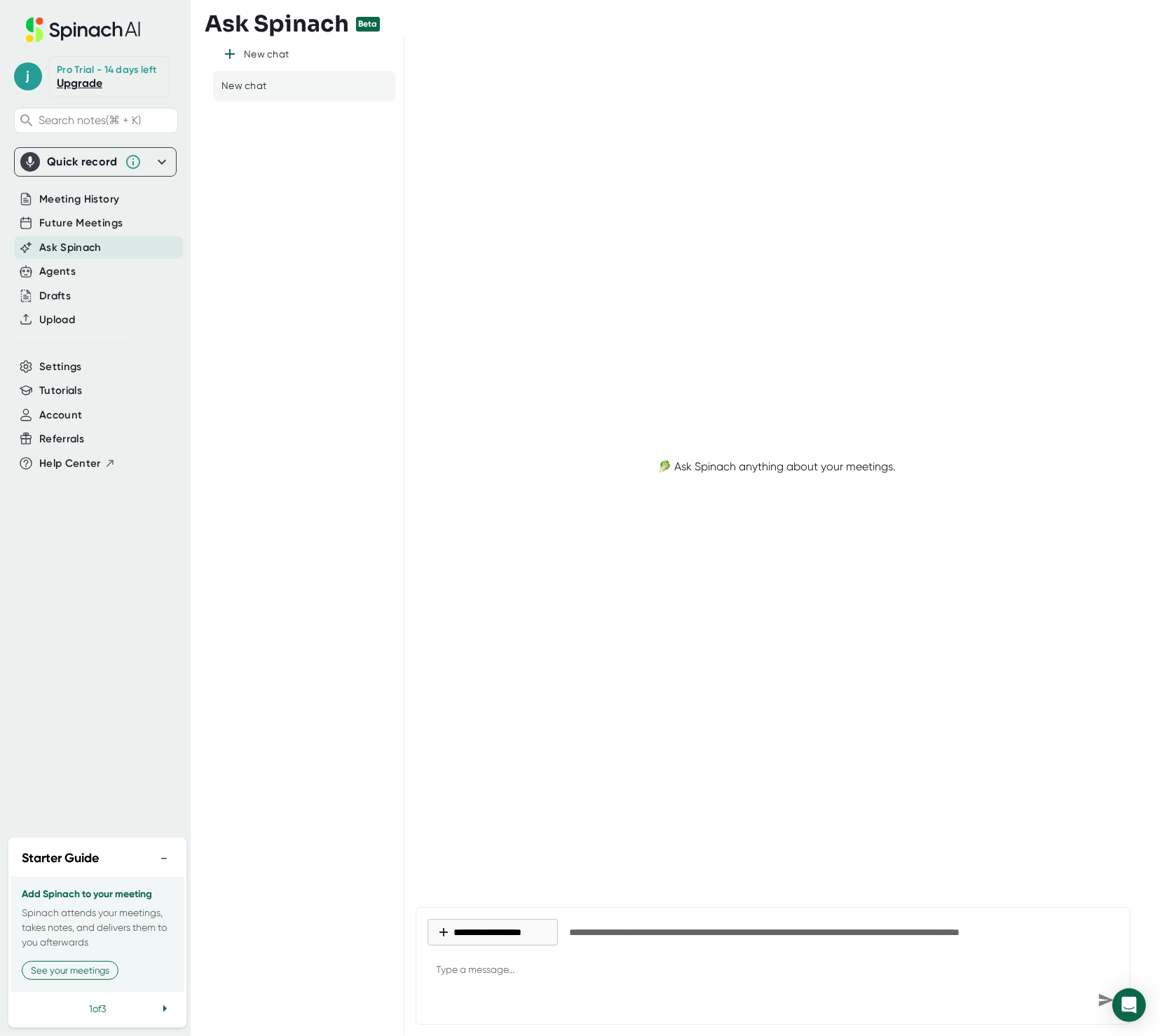
type textarea "x"
